Goal: Task Accomplishment & Management: Complete application form

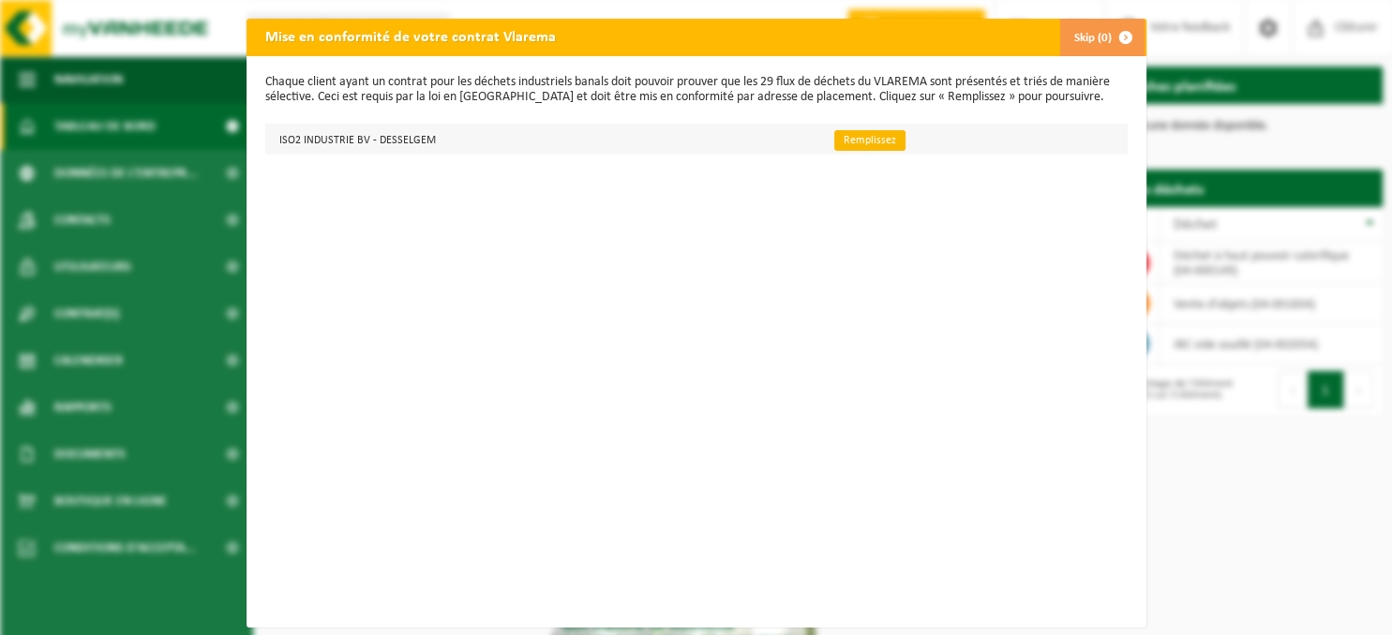
click at [874, 143] on link "Remplissez" at bounding box center [869, 140] width 71 height 21
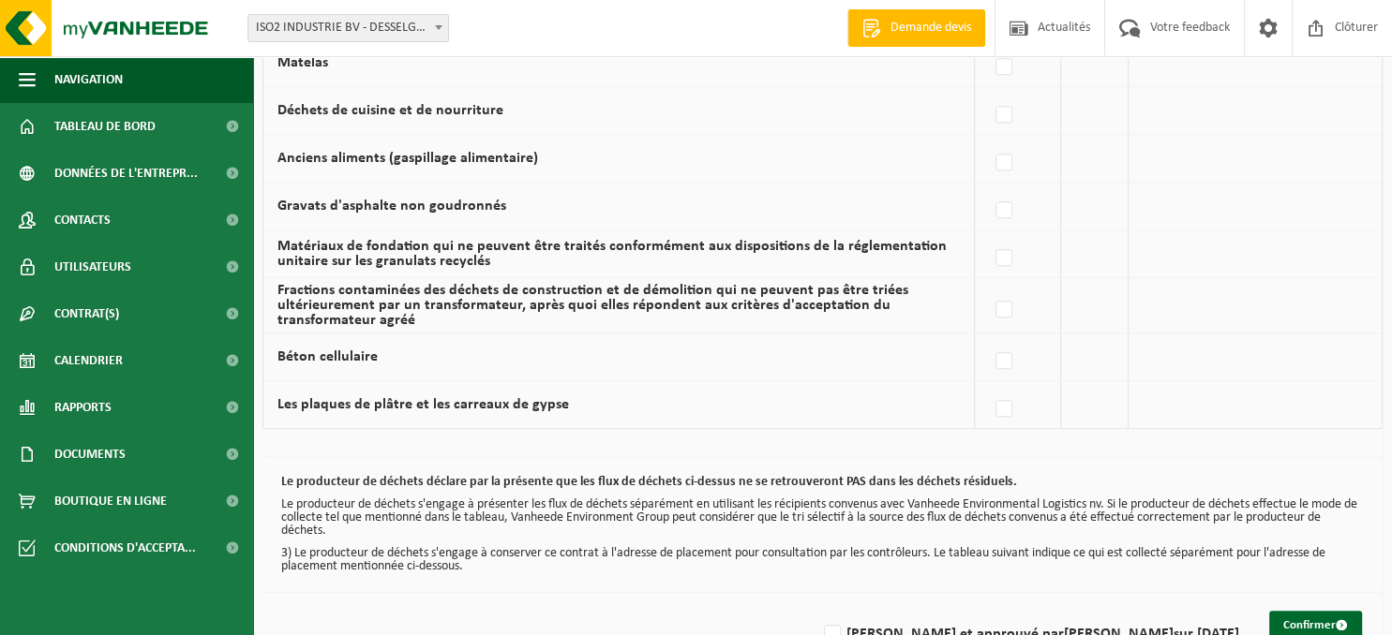
scroll to position [1350, 0]
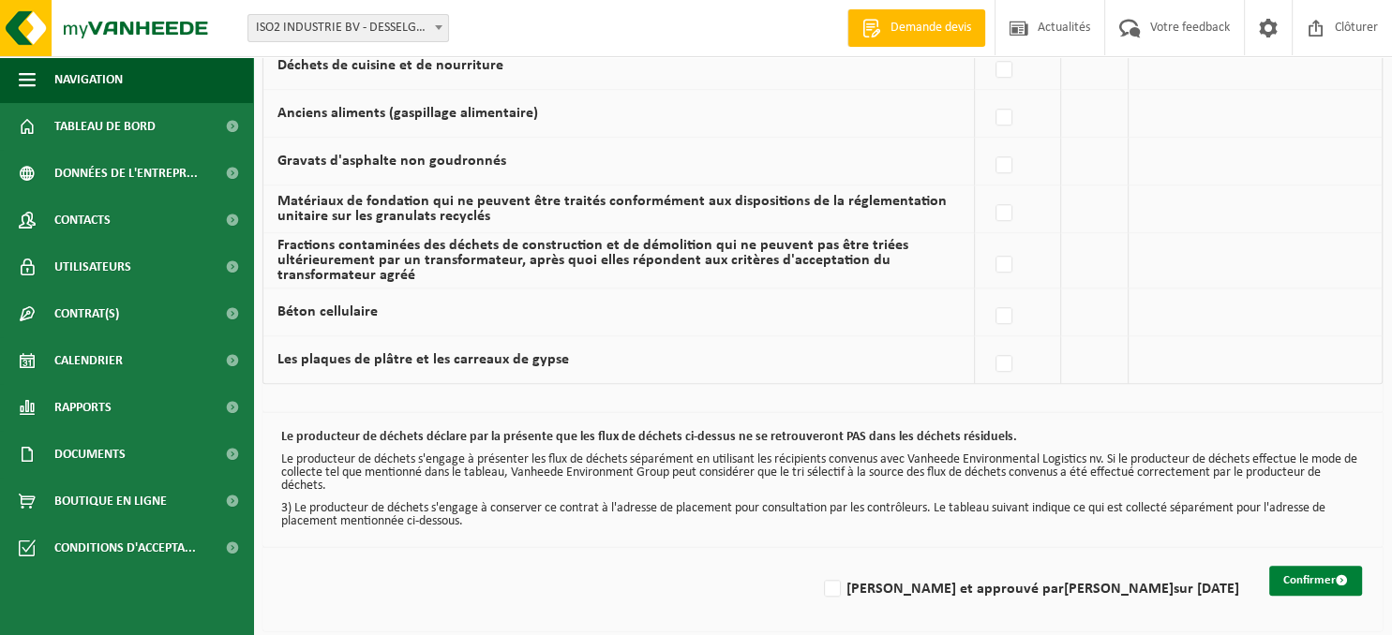
click at [1313, 567] on button "Confirmer" at bounding box center [1315, 581] width 93 height 30
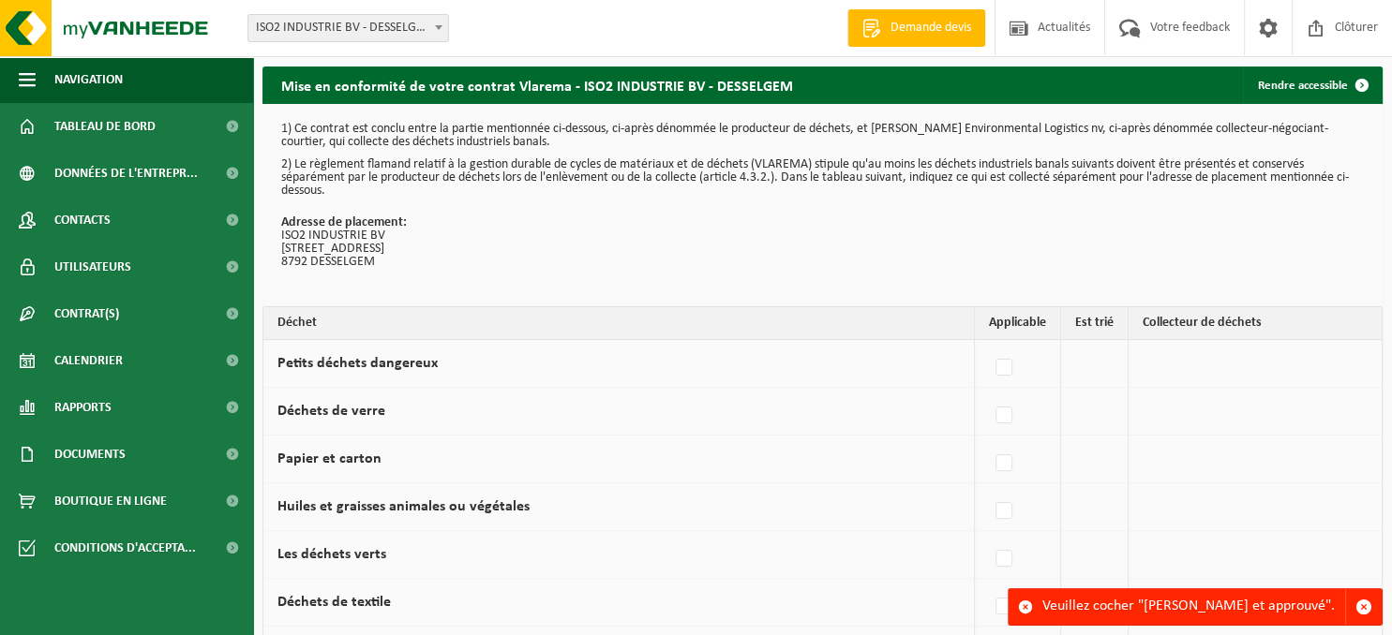
scroll to position [1350, 0]
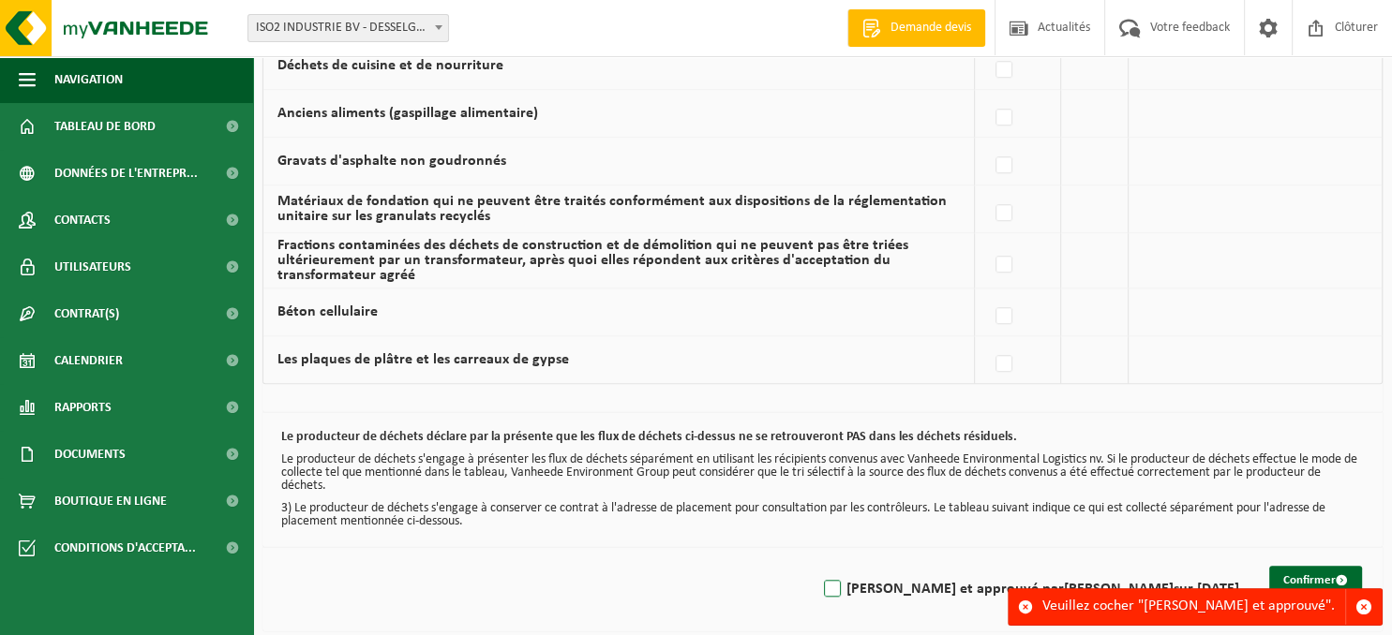
click at [930, 587] on label "Lu et approuvé par PATRICE PIETTE sur 03/09/25" at bounding box center [1029, 589] width 419 height 28
click at [817, 566] on input "Lu et approuvé par PATRICE PIETTE sur 03/09/25" at bounding box center [816, 565] width 1 height 1
checkbox input "true"
click at [1322, 575] on button "Confirmer" at bounding box center [1315, 581] width 93 height 30
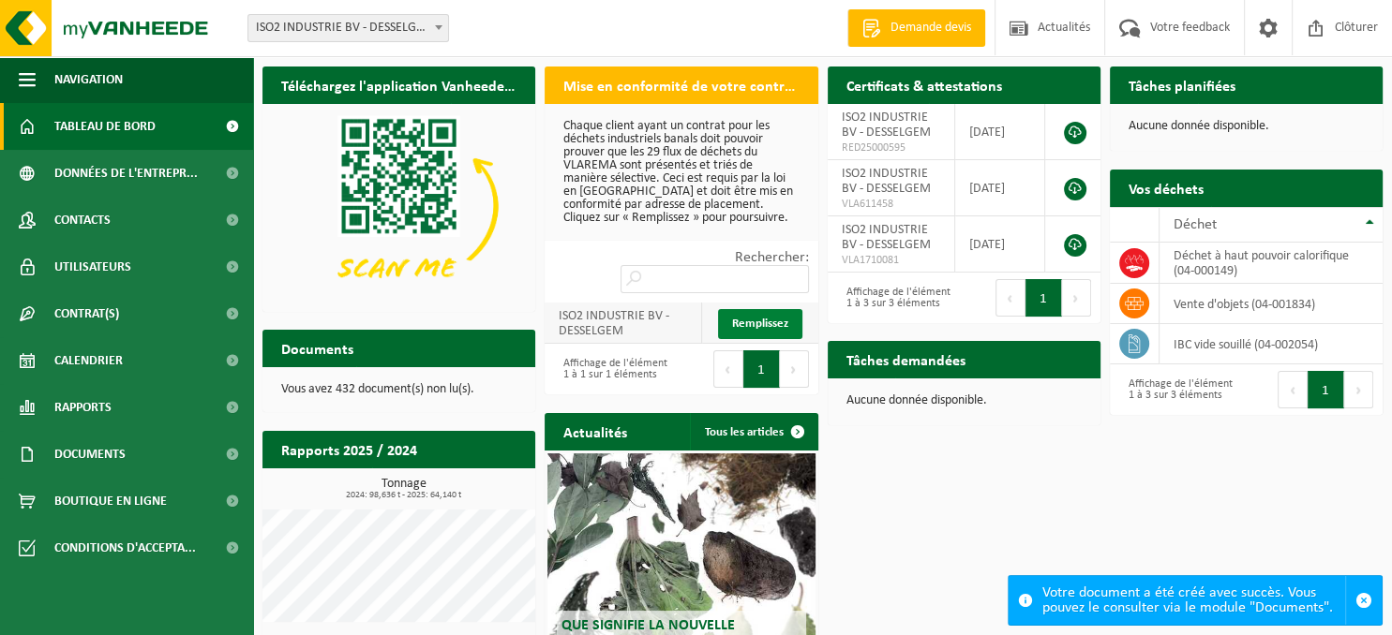
click at [778, 325] on link "Remplissez" at bounding box center [760, 324] width 84 height 30
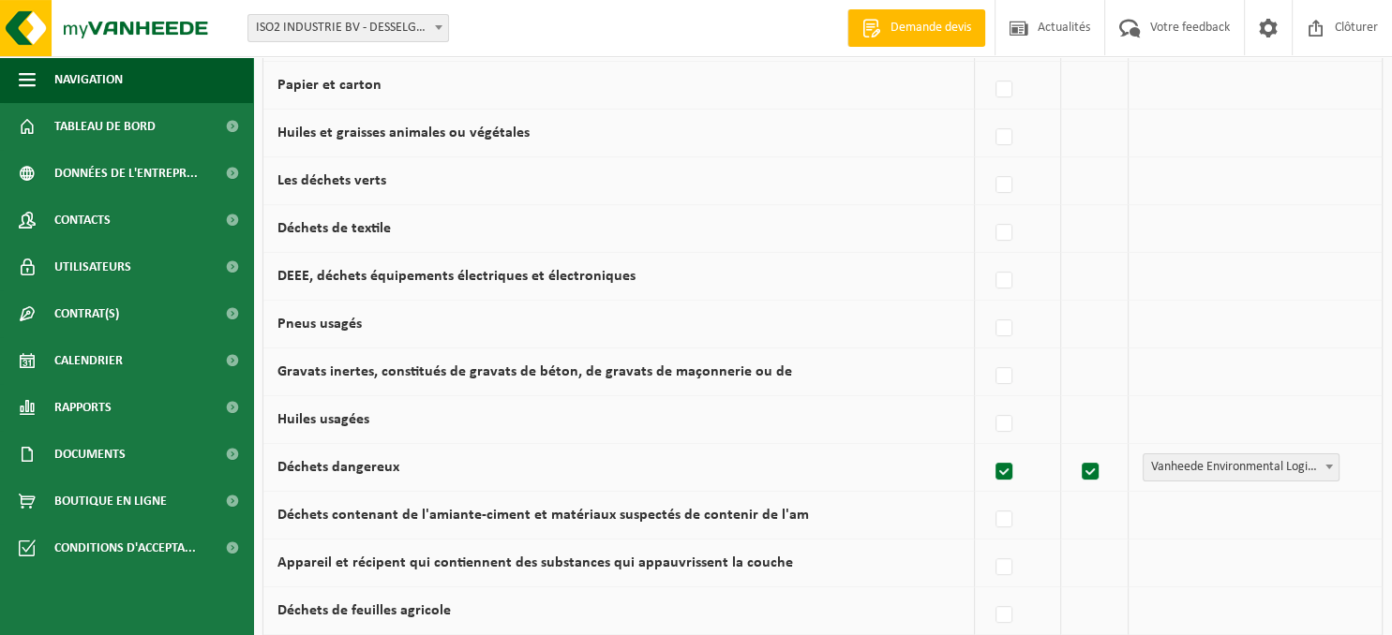
scroll to position [376, 0]
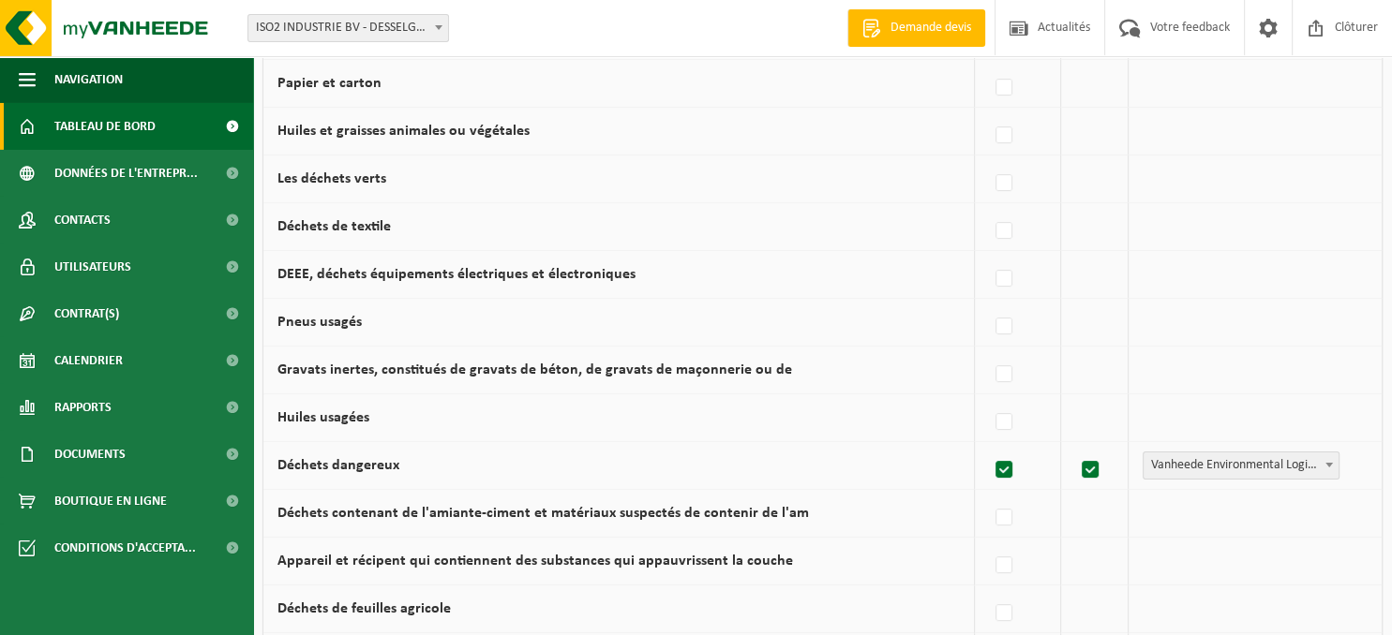
click at [110, 117] on span "Tableau de bord" at bounding box center [104, 126] width 101 height 47
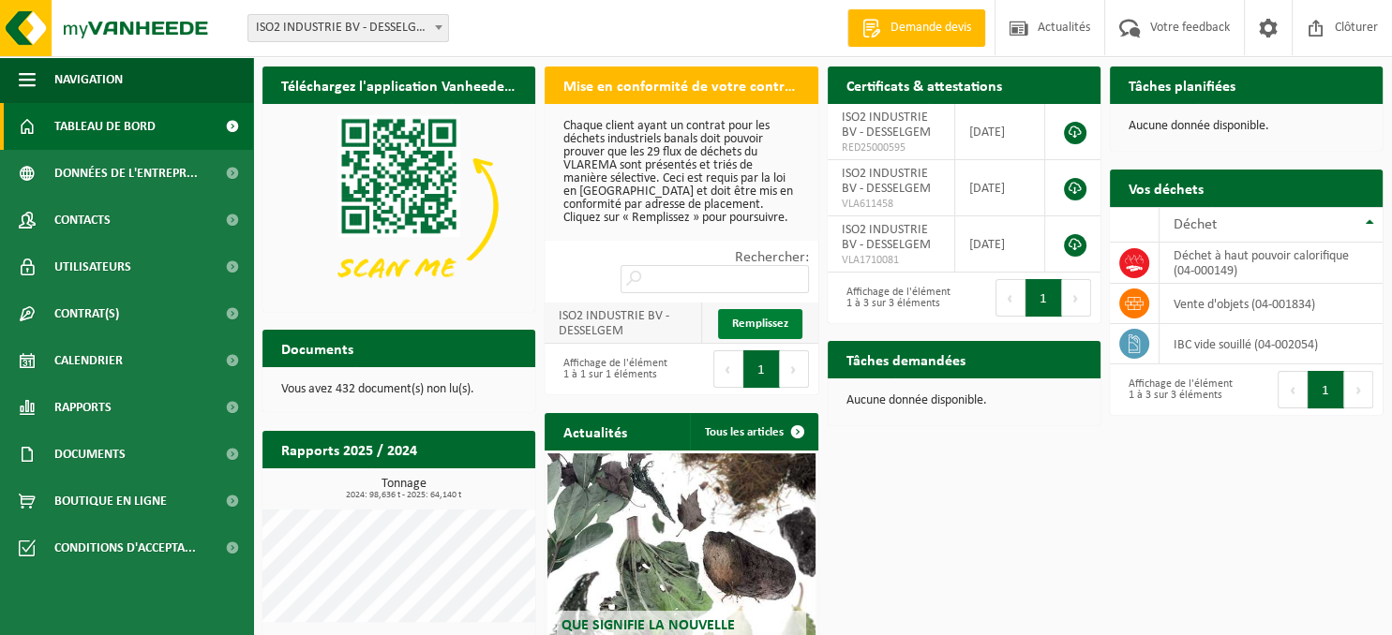
click at [776, 315] on link "Remplissez" at bounding box center [760, 324] width 84 height 30
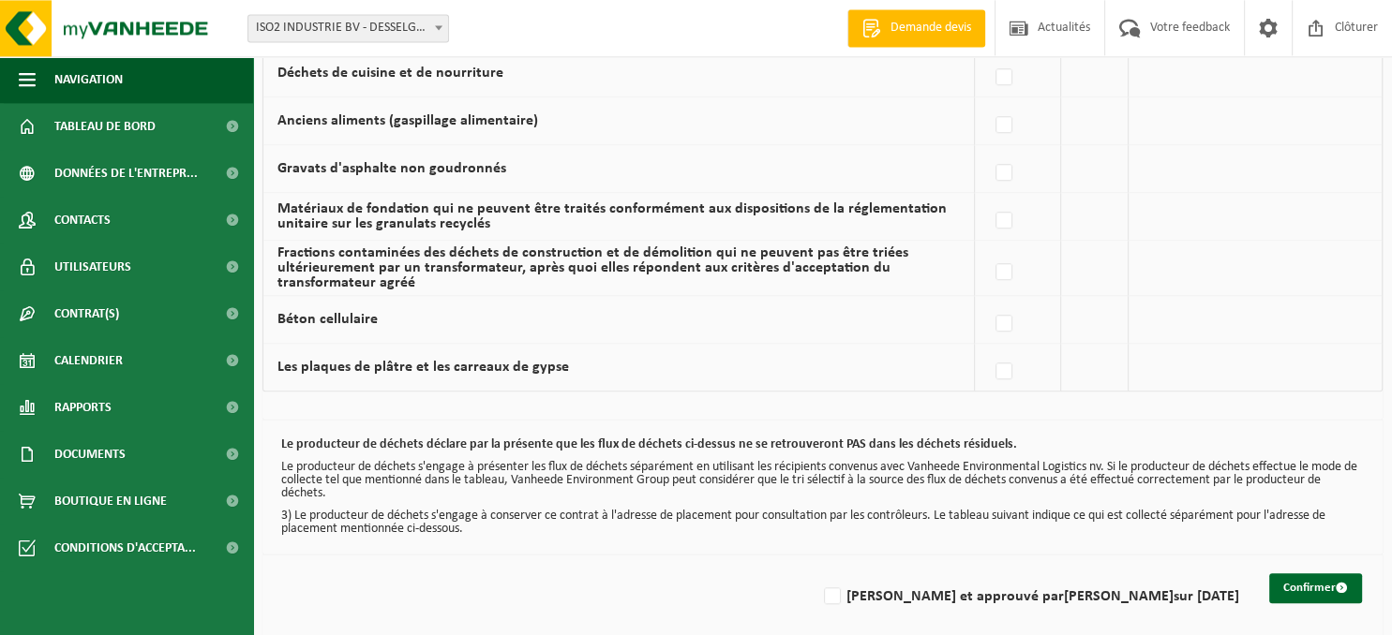
scroll to position [1350, 0]
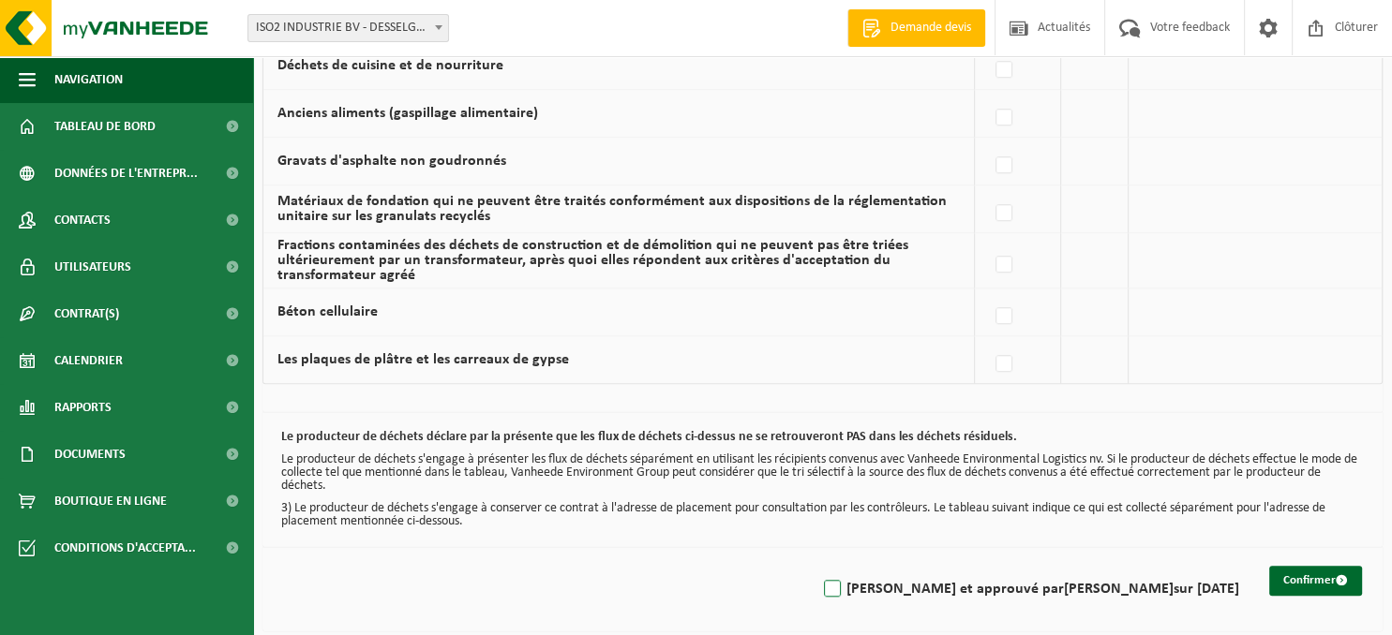
click at [919, 579] on label "Lu et approuvé par PATRICE PIETTE sur 03/09/25" at bounding box center [1029, 589] width 419 height 28
click at [817, 566] on input "Lu et approuvé par PATRICE PIETTE sur 03/09/25" at bounding box center [816, 565] width 1 height 1
checkbox input "true"
click at [1338, 575] on span "submit" at bounding box center [1342, 581] width 12 height 12
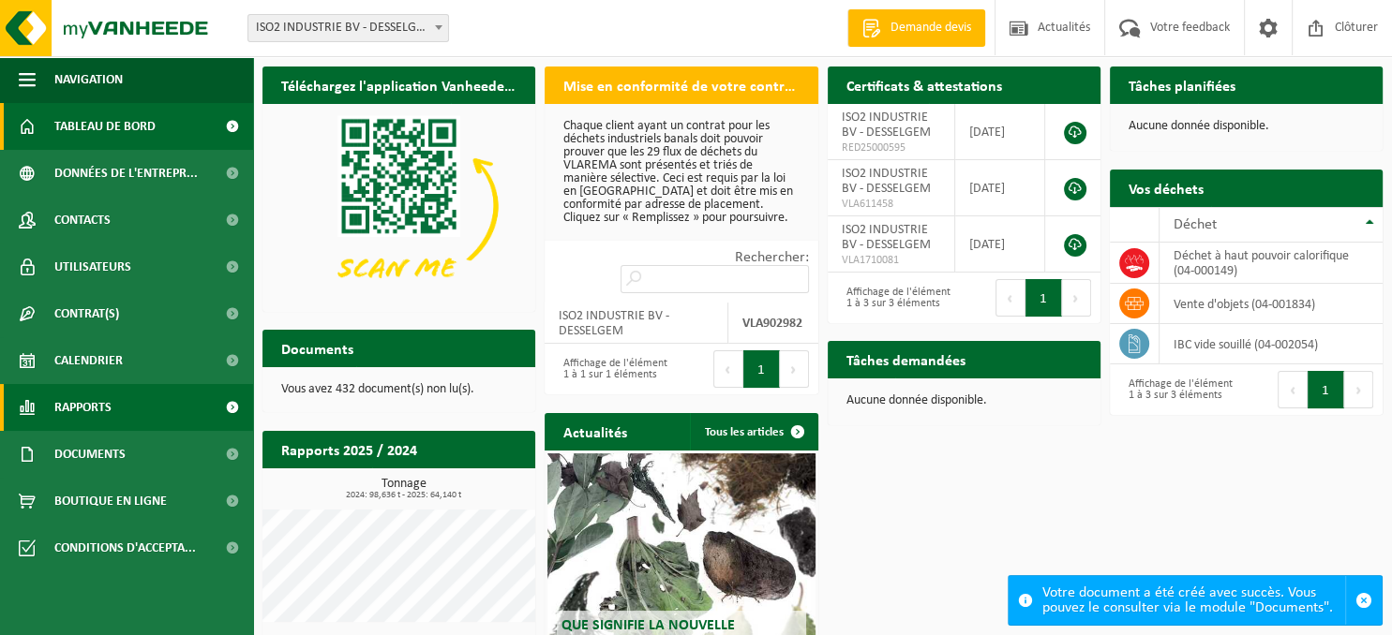
click at [56, 411] on span "Rapports" at bounding box center [82, 407] width 57 height 47
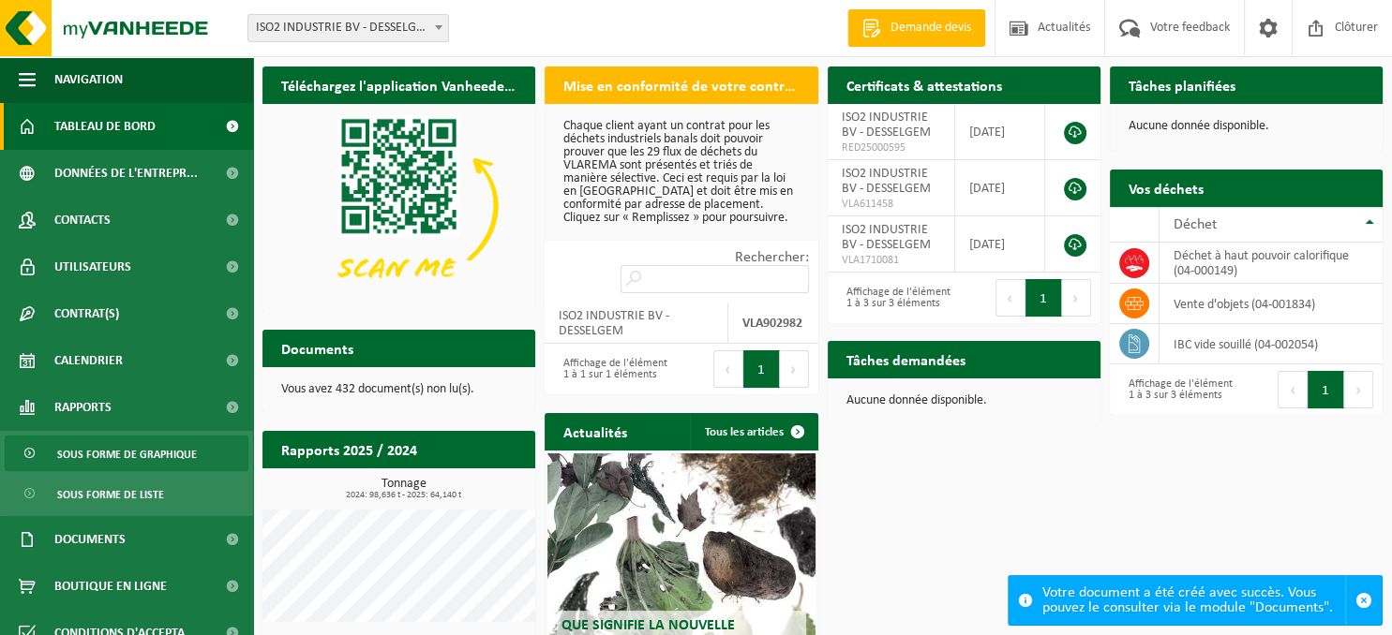
click at [98, 447] on span "Sous forme de graphique" at bounding box center [127, 455] width 140 height 36
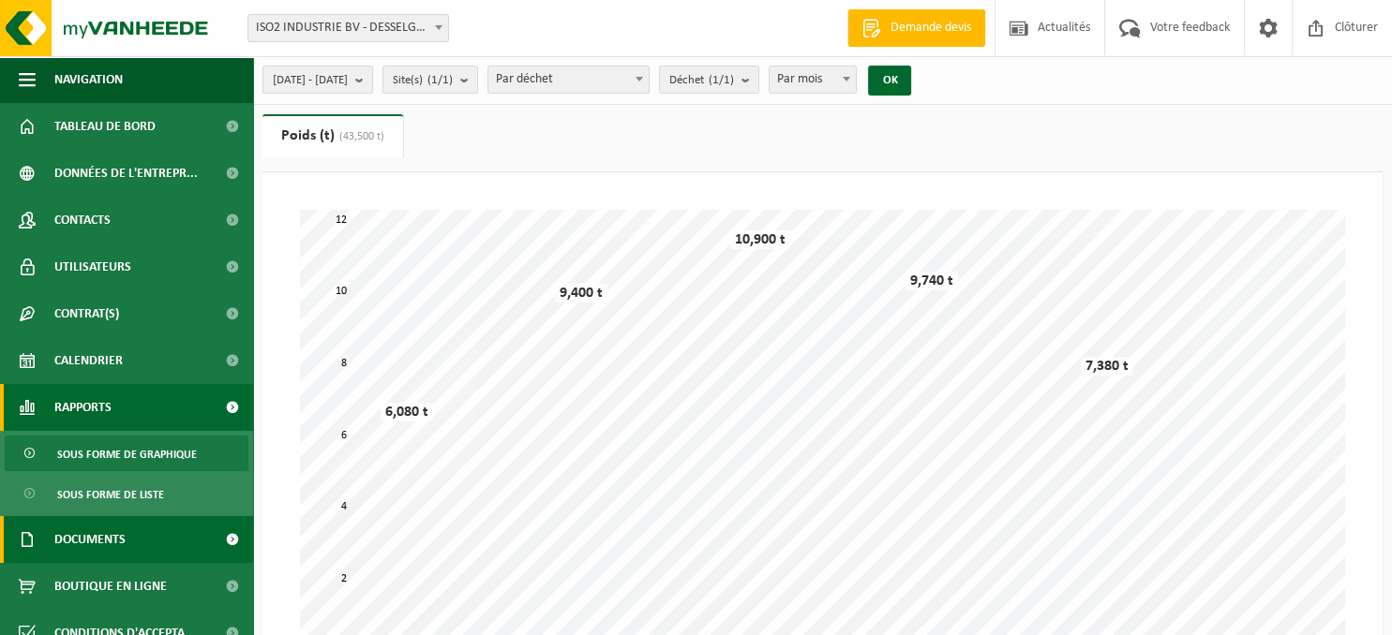
click at [94, 538] on span "Documents" at bounding box center [89, 539] width 71 height 47
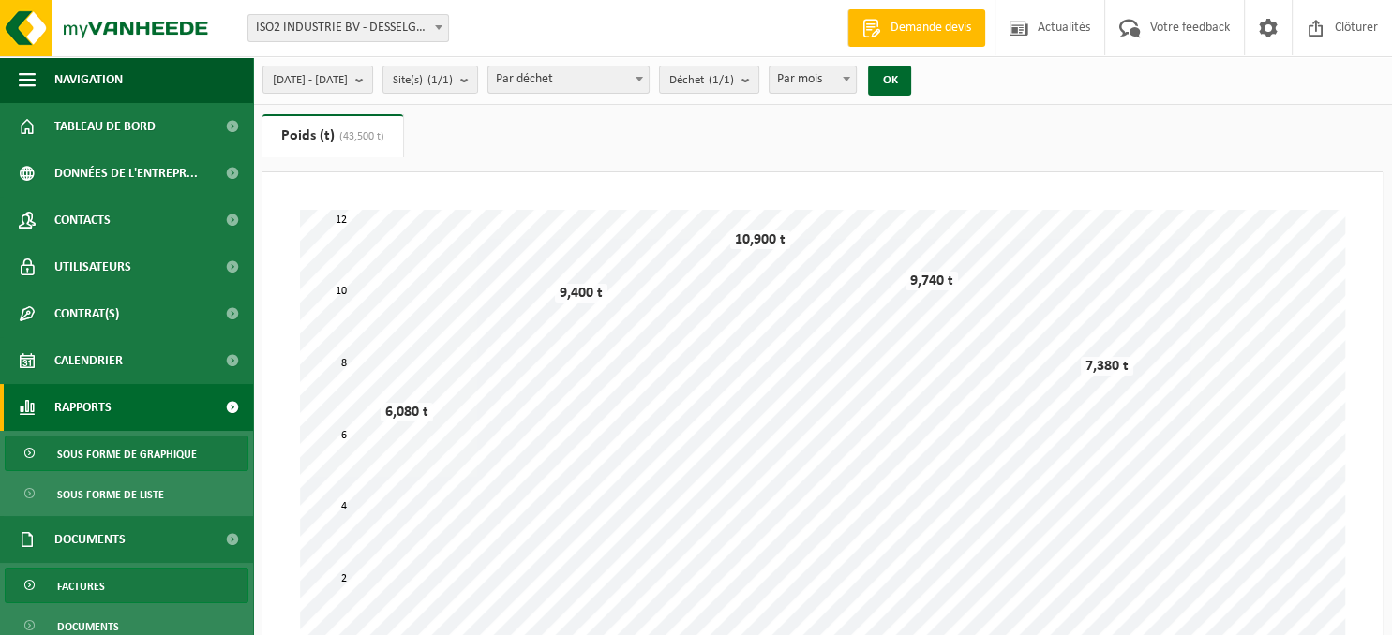
click at [78, 590] on span "Factures" at bounding box center [81, 587] width 48 height 36
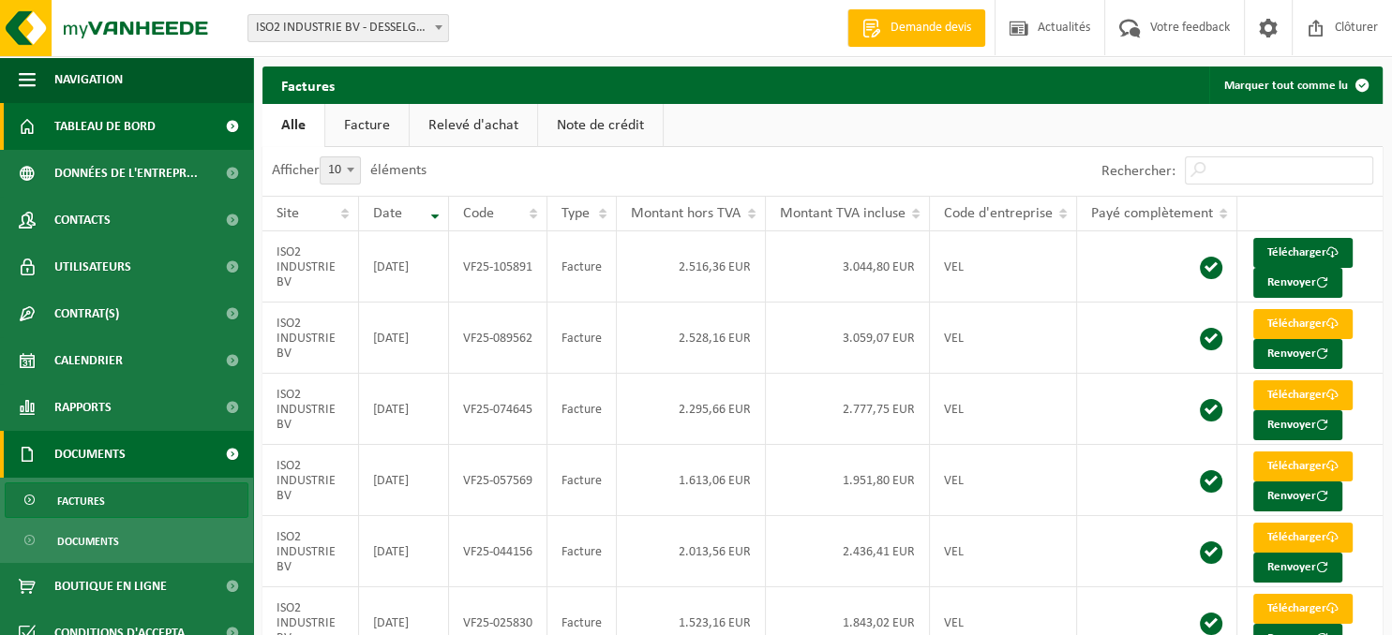
click at [73, 129] on span "Tableau de bord" at bounding box center [104, 126] width 101 height 47
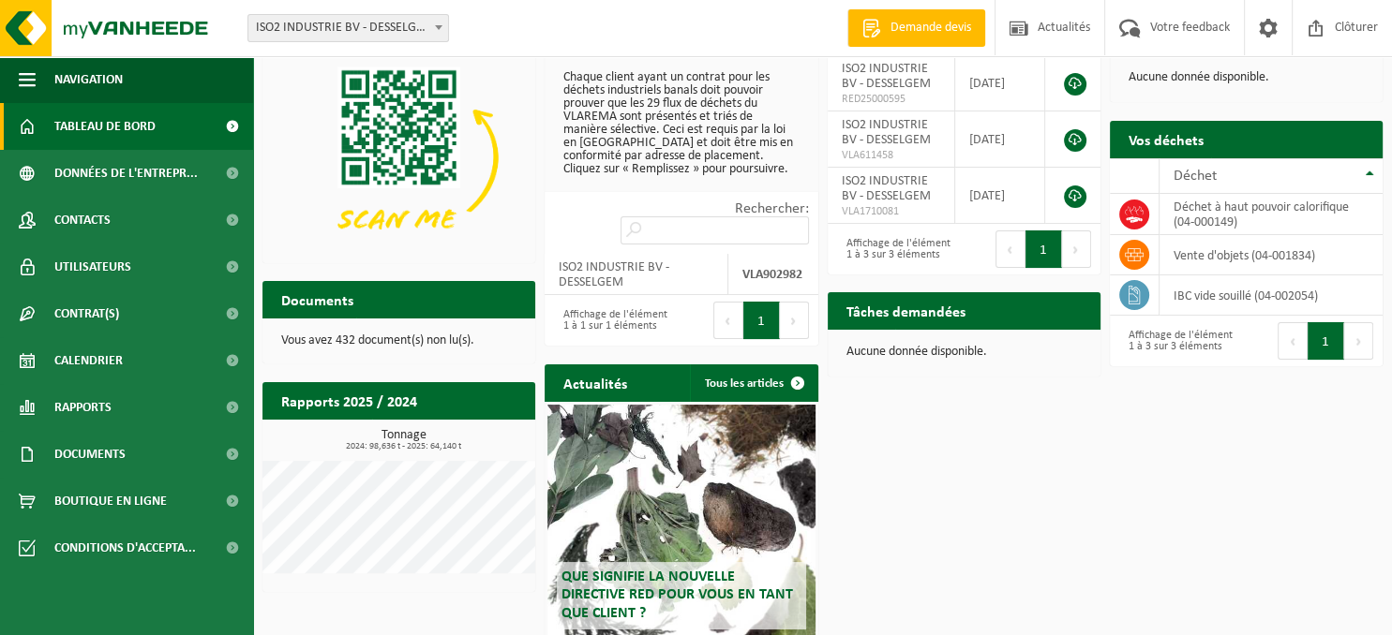
scroll to position [145, 0]
